Goal: Register for event/course

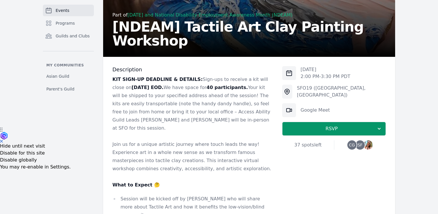
scroll to position [87, 0]
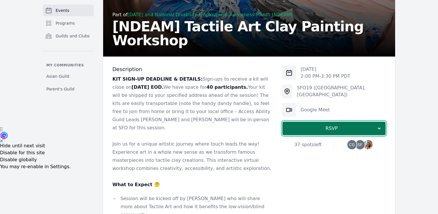
click at [299, 130] on span "RSVP" at bounding box center [331, 128] width 89 height 7
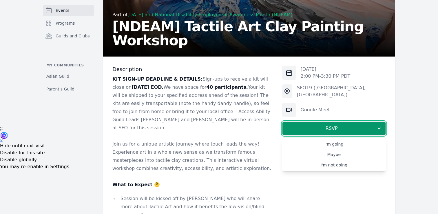
click at [241, 132] on p at bounding box center [192, 136] width 161 height 8
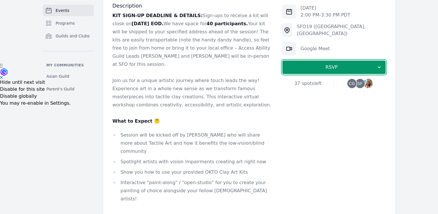
scroll to position [152, 0]
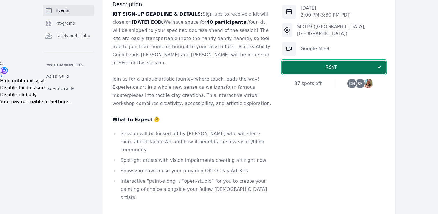
click at [332, 64] on span "RSVP" at bounding box center [331, 67] width 89 height 7
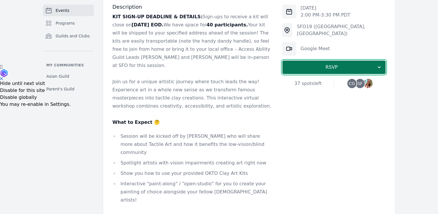
click at [299, 65] on span "RSVP" at bounding box center [331, 67] width 89 height 7
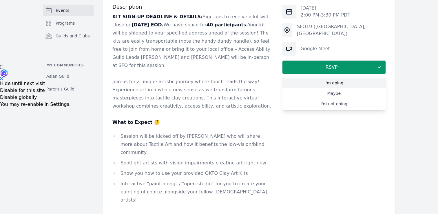
click at [310, 83] on link "I'm going" at bounding box center [334, 83] width 104 height 10
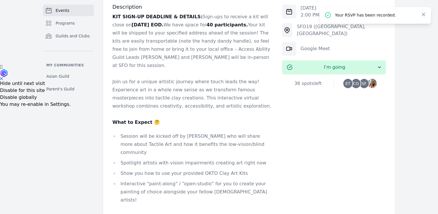
scroll to position [468, 0]
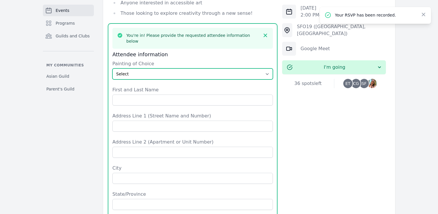
click at [190, 68] on select "Select The Great Wave off Kanagawa Starry Night Sunflowers The Kiss" at bounding box center [192, 73] width 161 height 11
click at [203, 68] on select "Select The Great Wave off Kanagawa Starry Night Sunflowers The Kiss" at bounding box center [192, 73] width 161 height 11
select select "Sunflowers"
click at [112, 68] on select "Select The Great Wave off Kanagawa Starry Night Sunflowers The Kiss" at bounding box center [192, 73] width 161 height 11
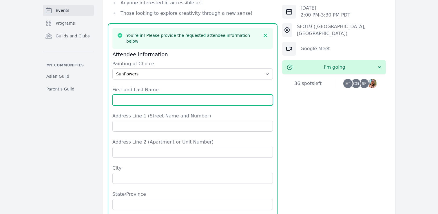
click at [217, 94] on input "First and Last Name" at bounding box center [192, 99] width 161 height 11
type input "[PERSON_NAME]"
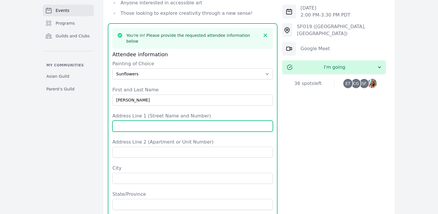
click at [248, 121] on input "Address Line 1 (Street Name and Number)" at bounding box center [192, 126] width 161 height 11
type input "[STREET_ADDRESS]"
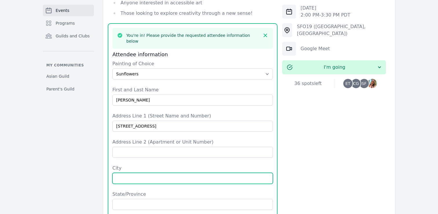
type input "[GEOGRAPHIC_DATA]"
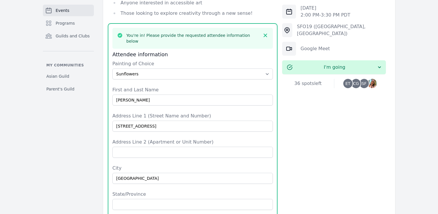
type input "[US_STATE]"
type input "[GEOGRAPHIC_DATA]"
type input "92807"
type input "9498927860"
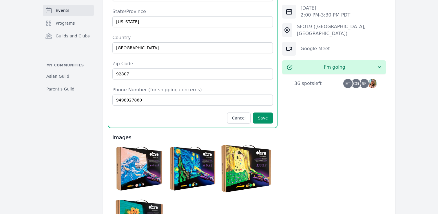
scroll to position [653, 0]
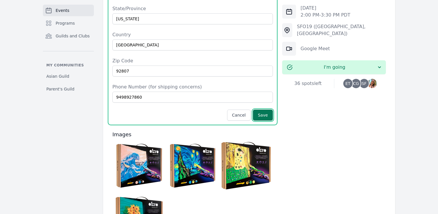
click at [268, 110] on button "Save" at bounding box center [263, 115] width 20 height 11
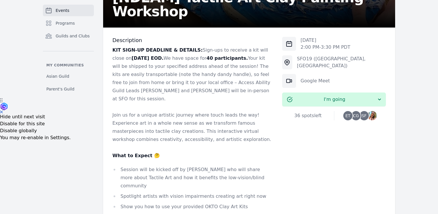
scroll to position [0, 0]
